Goal: Use online tool/utility: Utilize a website feature to perform a specific function

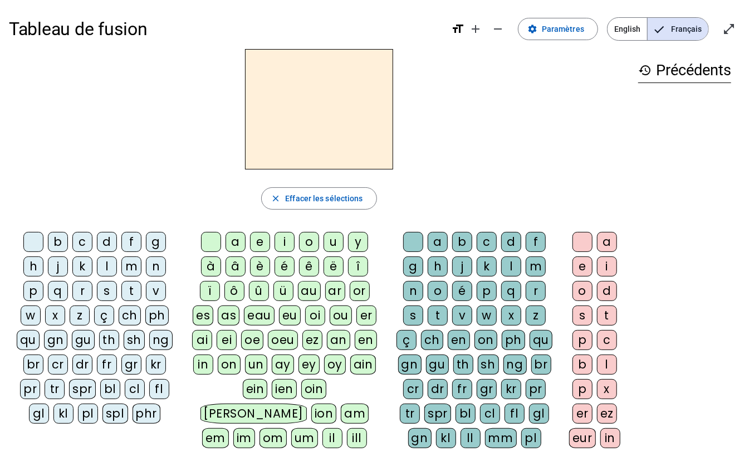
click at [128, 241] on div "f" at bounding box center [131, 242] width 20 height 20
click at [286, 316] on div "eu" at bounding box center [290, 315] width 22 height 20
click at [30, 294] on div "p" at bounding box center [33, 291] width 20 height 20
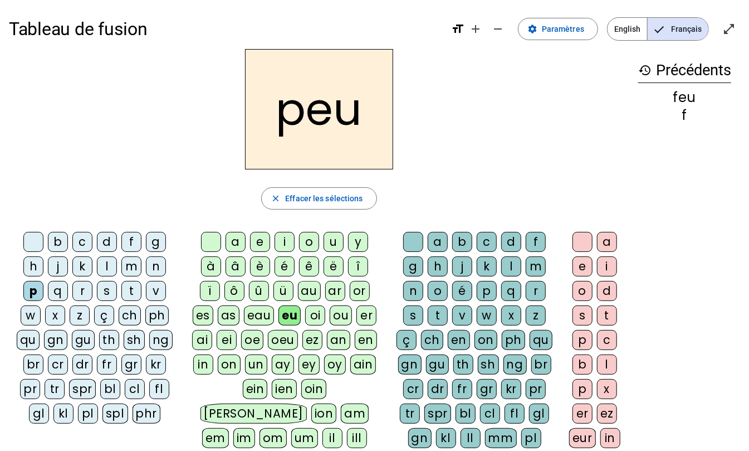
click at [56, 270] on div "j" at bounding box center [58, 266] width 20 height 20
click at [259, 247] on div "e" at bounding box center [260, 242] width 20 height 20
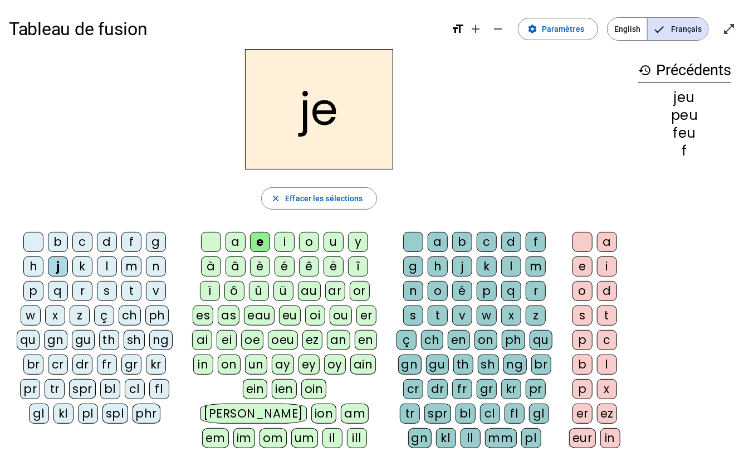
click at [108, 243] on div "d" at bounding box center [107, 242] width 20 height 20
click at [159, 266] on div "n" at bounding box center [156, 266] width 20 height 20
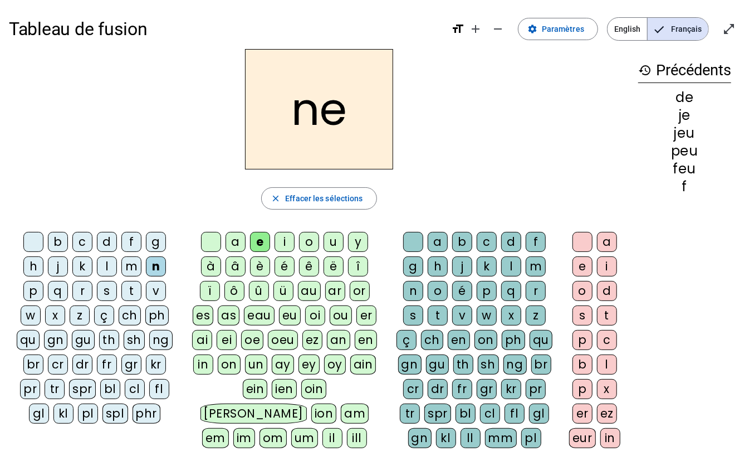
click at [106, 293] on div "s" at bounding box center [107, 291] width 20 height 20
click at [514, 270] on div "l" at bounding box center [511, 266] width 20 height 20
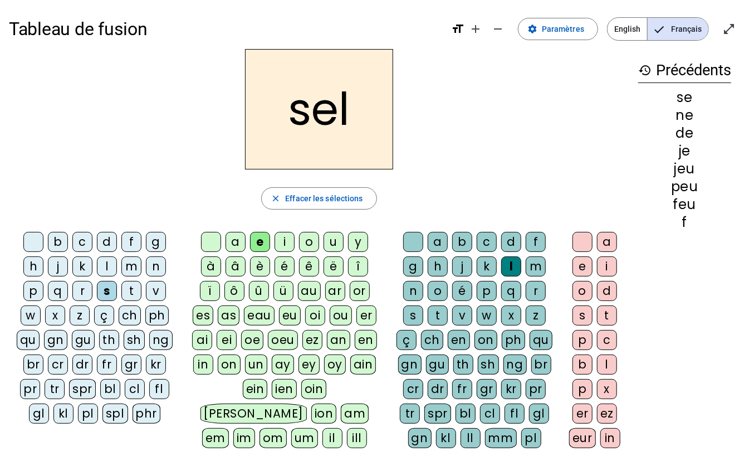
click at [135, 293] on div "t" at bounding box center [131, 291] width 20 height 20
click at [56, 243] on div "b" at bounding box center [58, 242] width 20 height 20
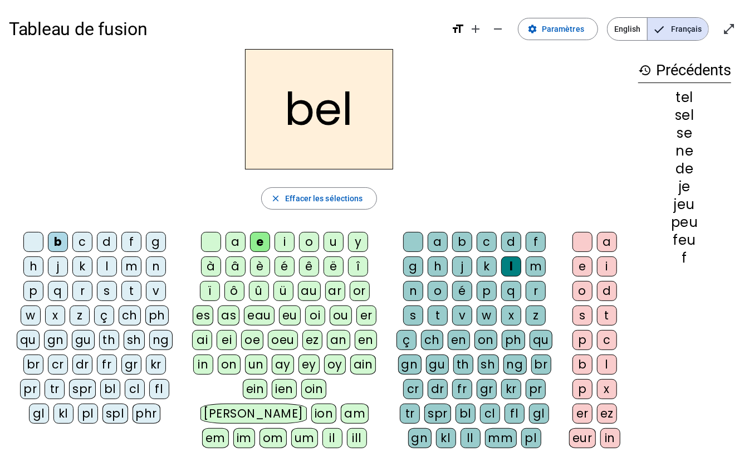
click at [235, 244] on div "a" at bounding box center [236, 242] width 20 height 20
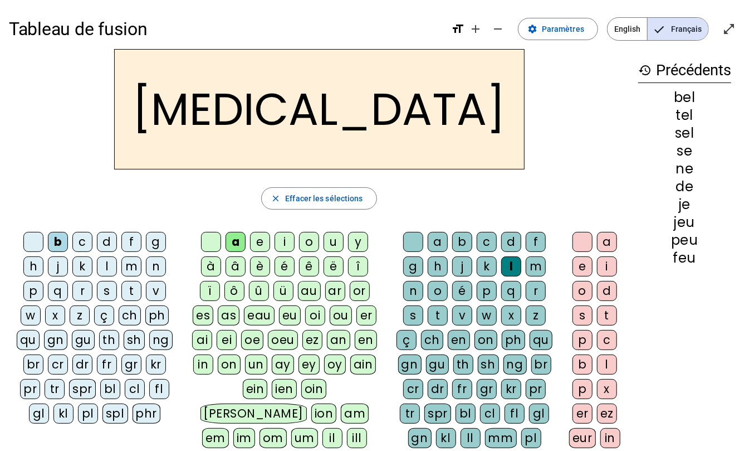
click at [484, 241] on div "c" at bounding box center [487, 242] width 20 height 20
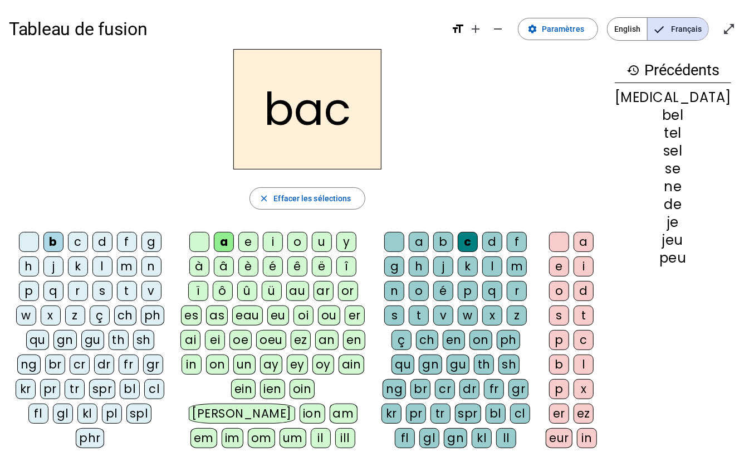
click at [527, 292] on div "r" at bounding box center [517, 291] width 20 height 20
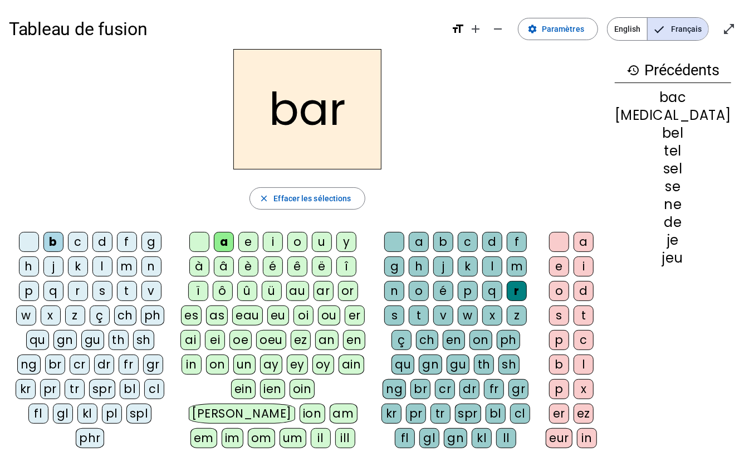
click at [33, 293] on div "p" at bounding box center [29, 291] width 20 height 20
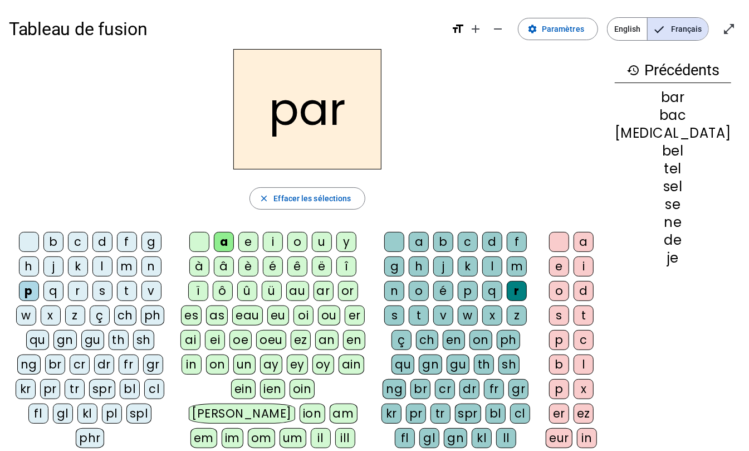
click at [331, 241] on div "u" at bounding box center [322, 242] width 20 height 20
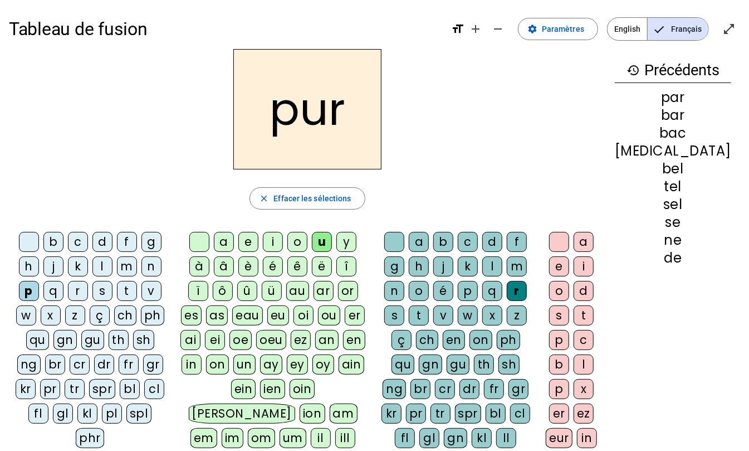
click at [113, 243] on div "d" at bounding box center [102, 242] width 20 height 20
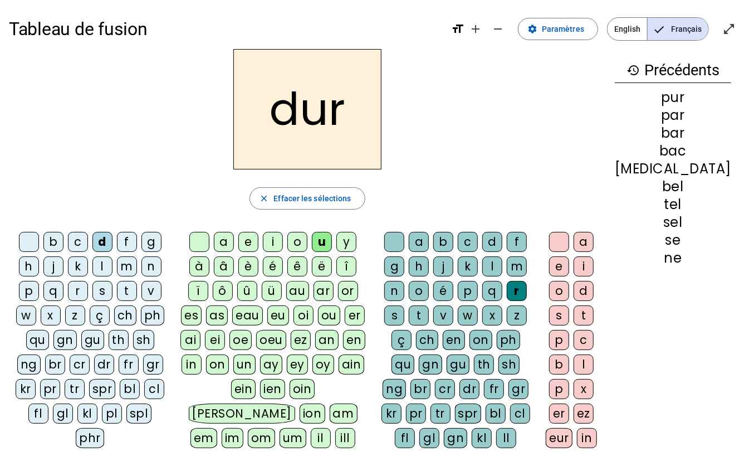
click at [129, 270] on div "m" at bounding box center [127, 266] width 20 height 20
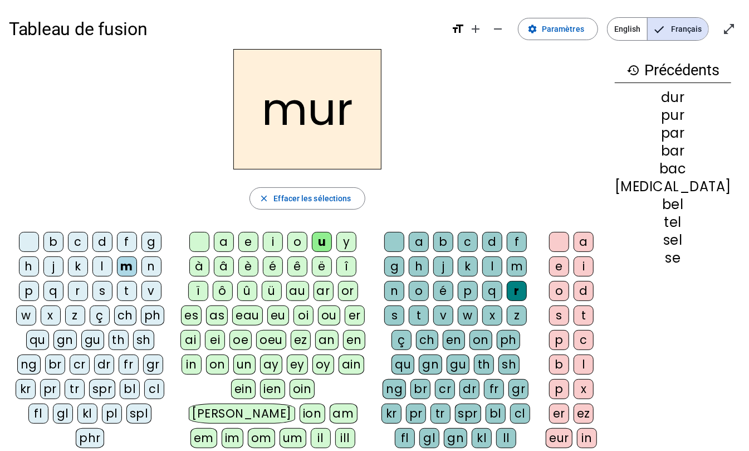
click at [257, 241] on div "e" at bounding box center [248, 242] width 20 height 20
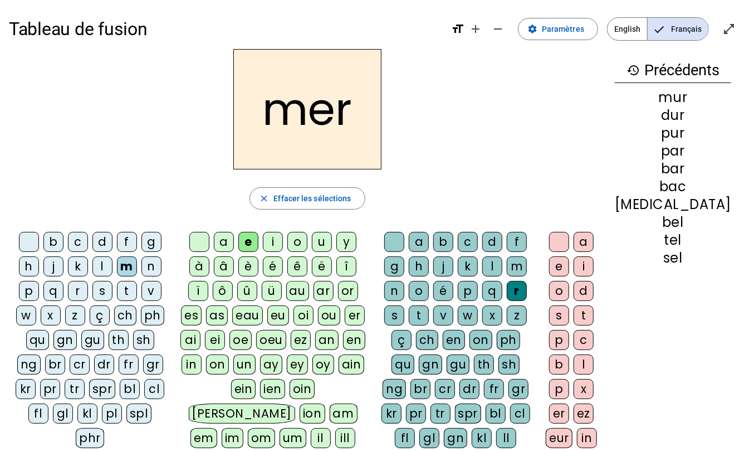
click at [154, 293] on div "v" at bounding box center [152, 291] width 20 height 20
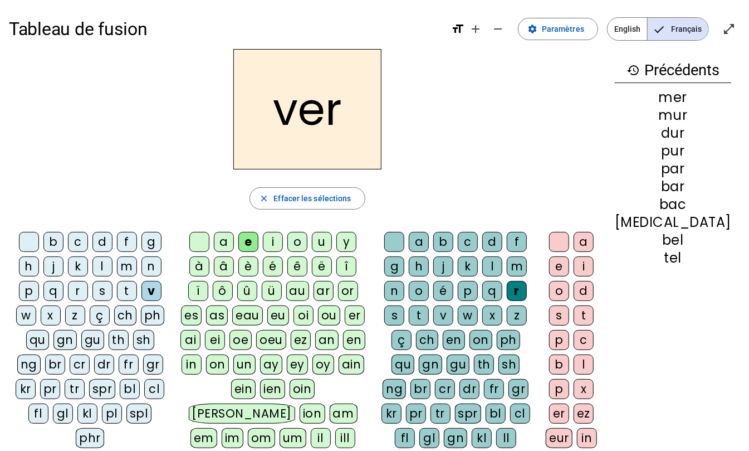
click at [594, 318] on div "t" at bounding box center [584, 315] width 20 height 20
